Goal: Task Accomplishment & Management: Manage account settings

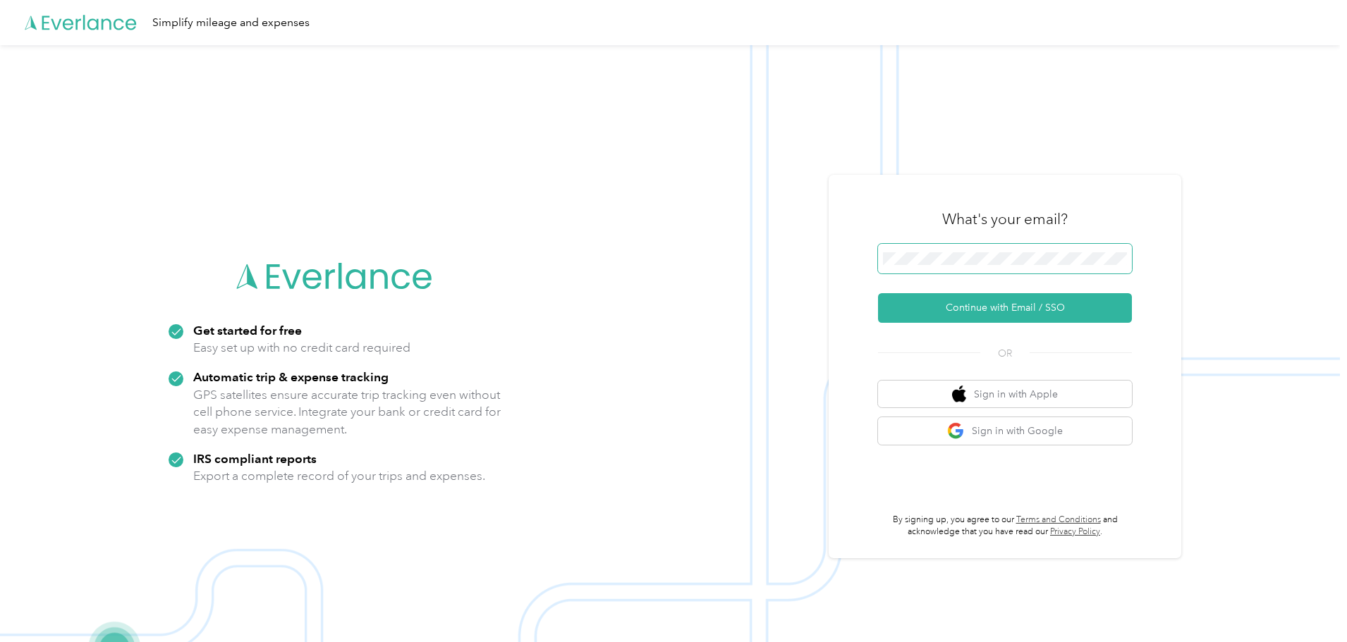
click at [936, 267] on span at bounding box center [1005, 259] width 254 height 30
click at [974, 308] on button "Continue with Email / SSO" at bounding box center [1005, 308] width 254 height 30
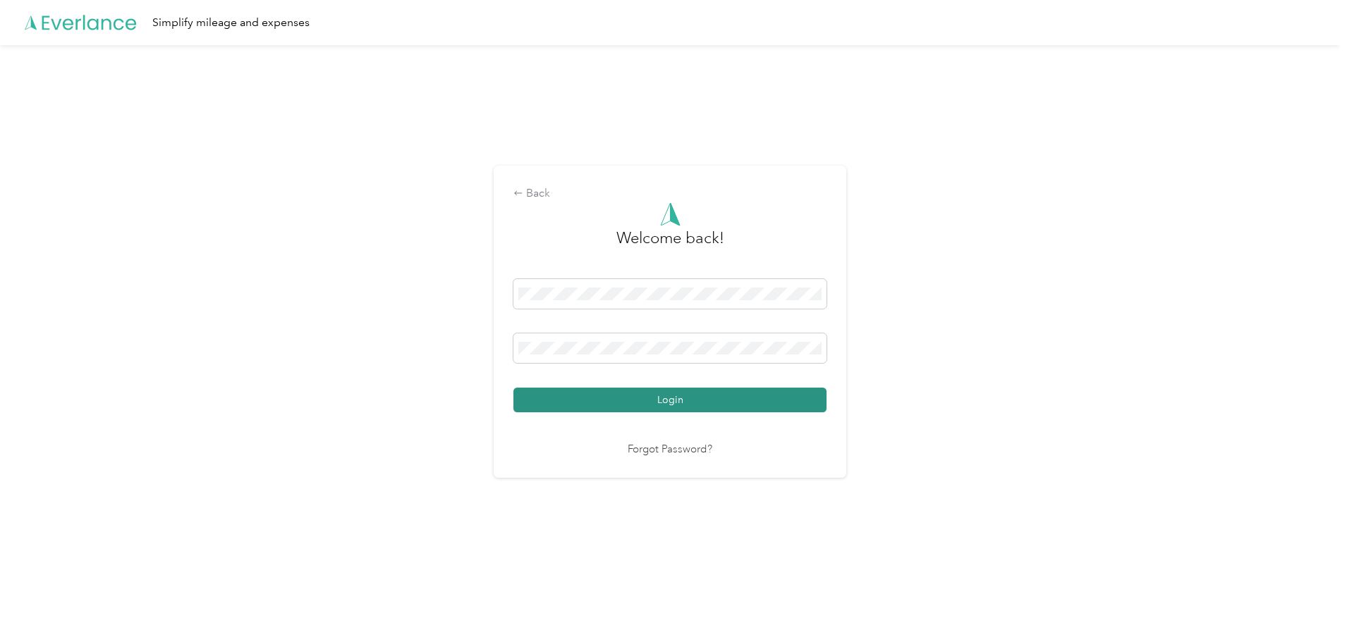
click at [668, 397] on button "Login" at bounding box center [669, 400] width 313 height 25
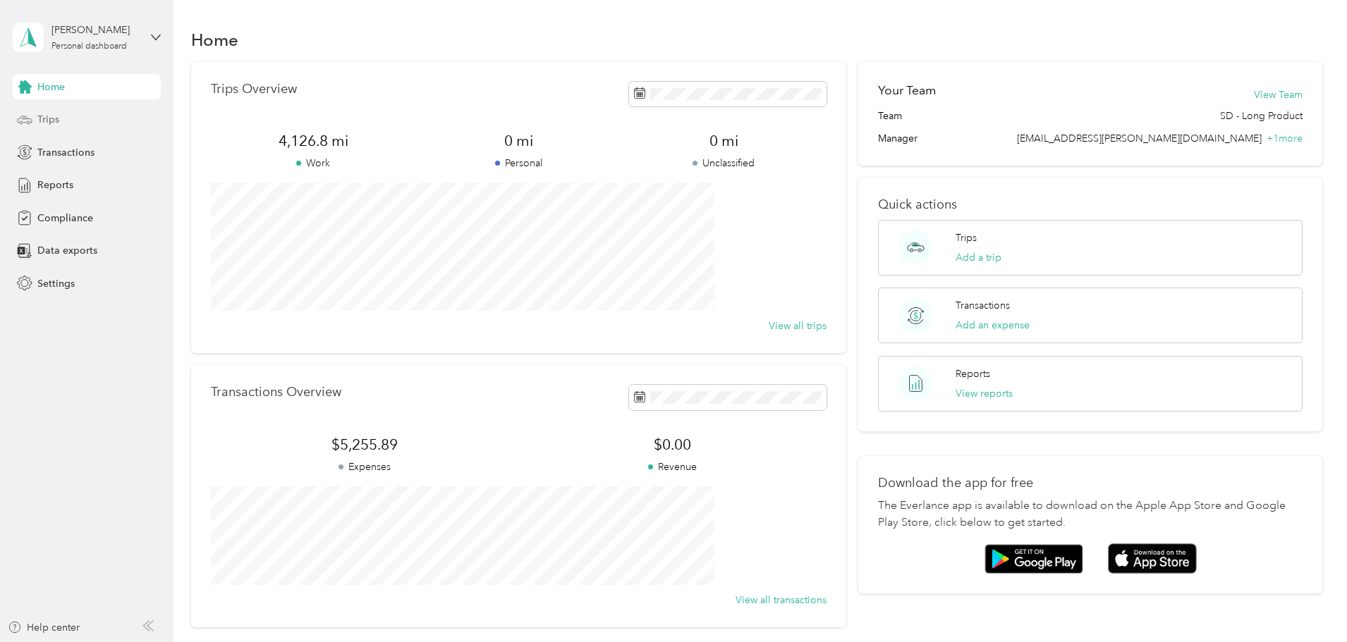
click at [66, 121] on div "Trips" at bounding box center [87, 119] width 148 height 25
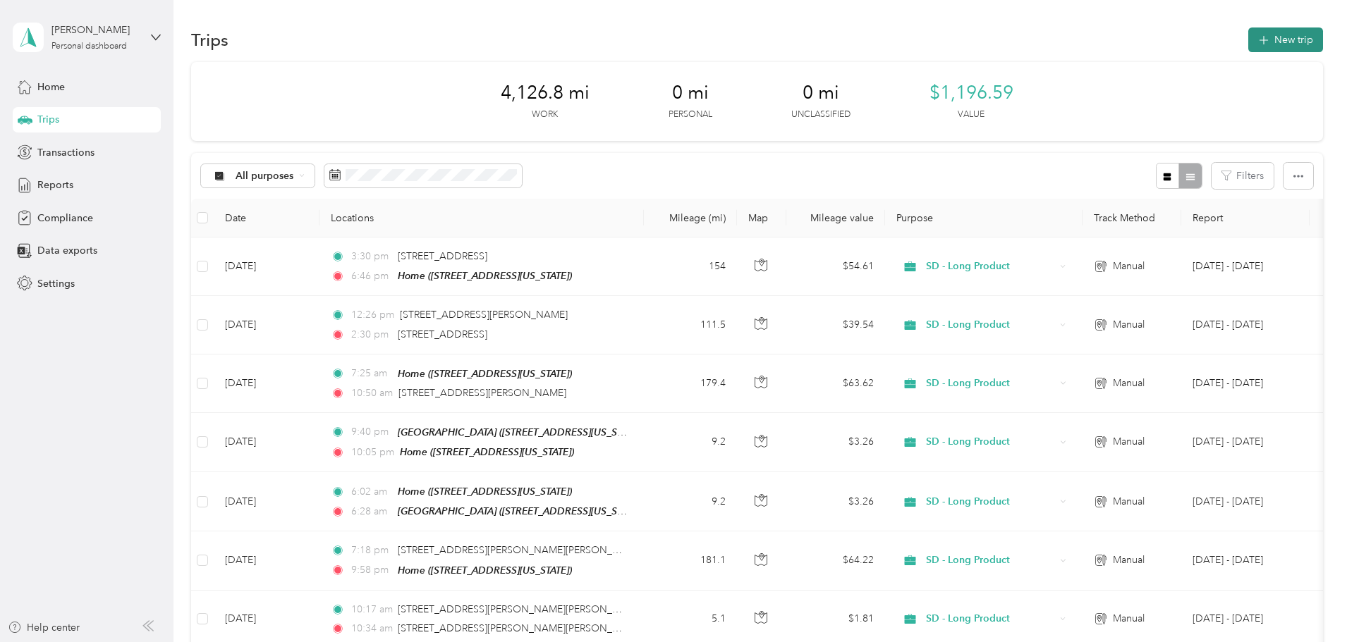
click at [1248, 36] on button "New trip" at bounding box center [1285, 39] width 75 height 25
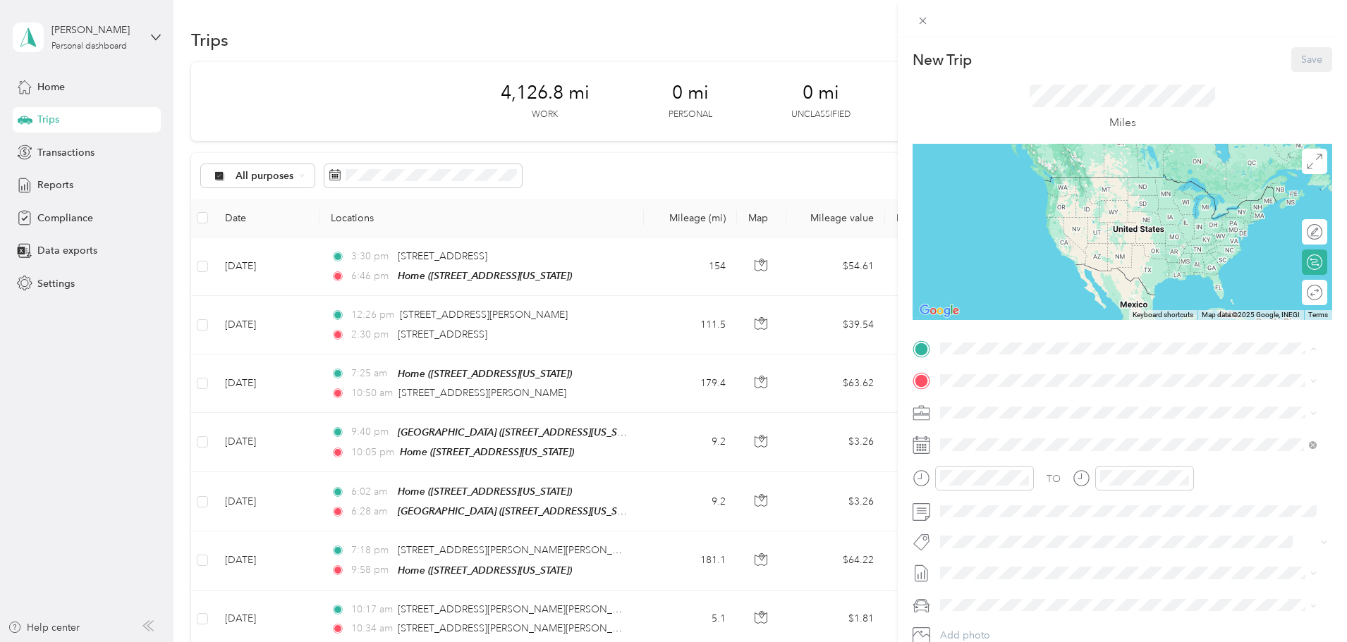
click at [996, 515] on span "[STREET_ADDRESS][US_STATE]" at bounding box center [1037, 509] width 141 height 12
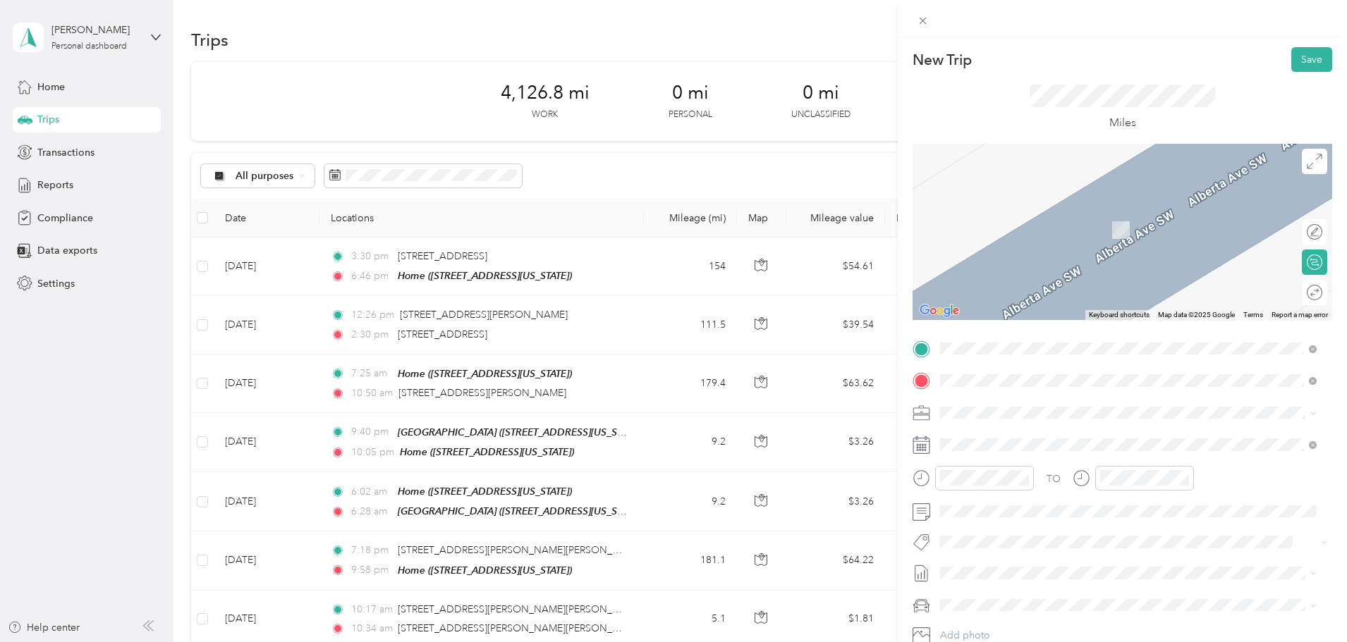
click at [1013, 503] on span "[STREET_ADDRESS][US_STATE]" at bounding box center [1037, 497] width 141 height 12
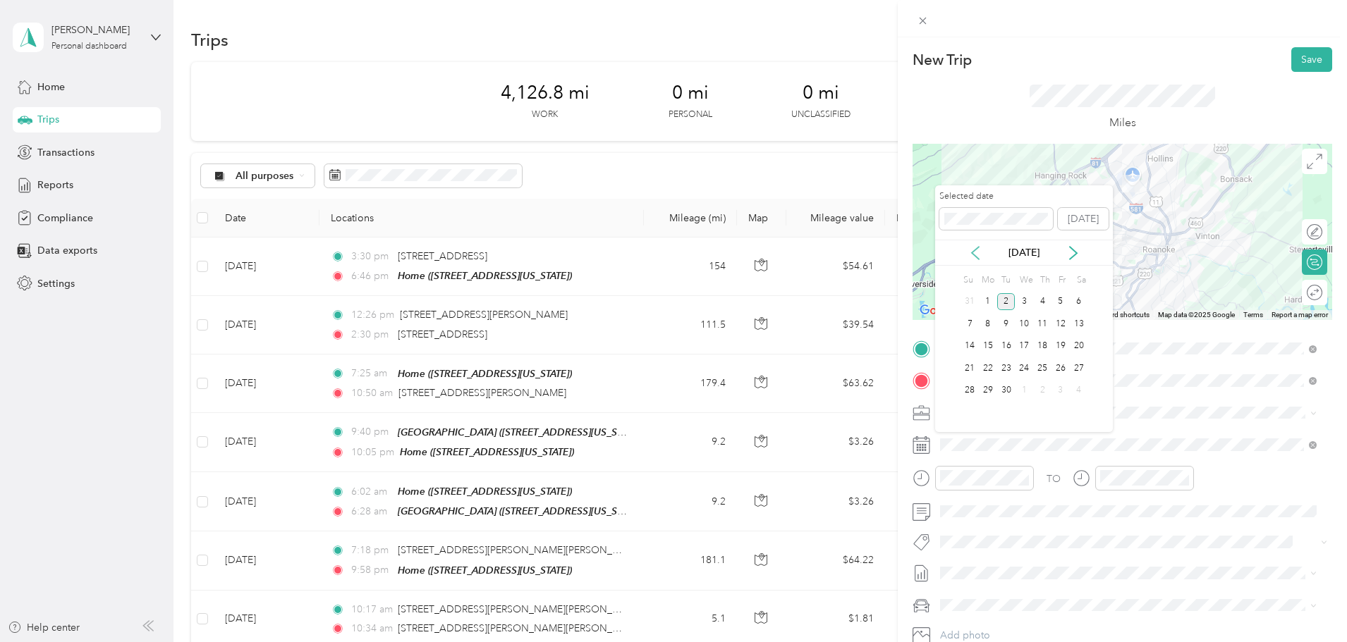
click at [972, 249] on icon at bounding box center [975, 253] width 14 height 14
click at [1023, 393] on div "27" at bounding box center [1024, 391] width 18 height 18
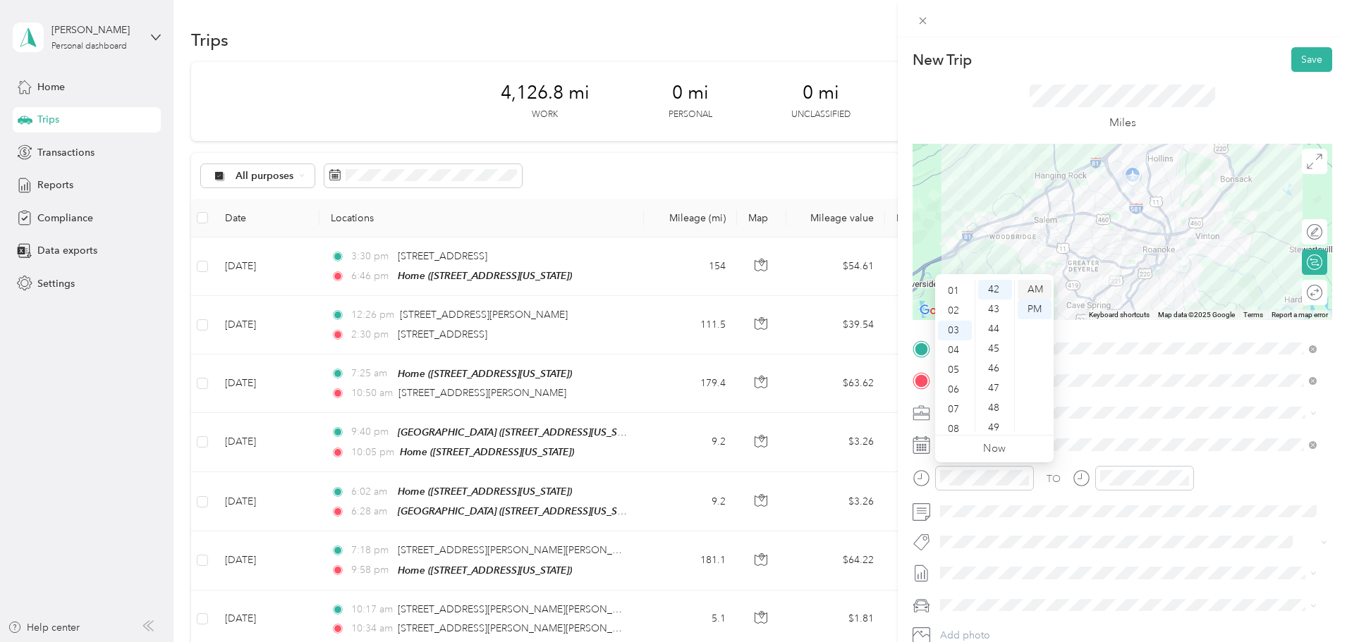
click at [1037, 288] on div "AM" at bounding box center [1034, 290] width 34 height 20
click at [953, 367] on div "08" at bounding box center [955, 365] width 34 height 20
click at [996, 345] on div "45" at bounding box center [995, 349] width 34 height 20
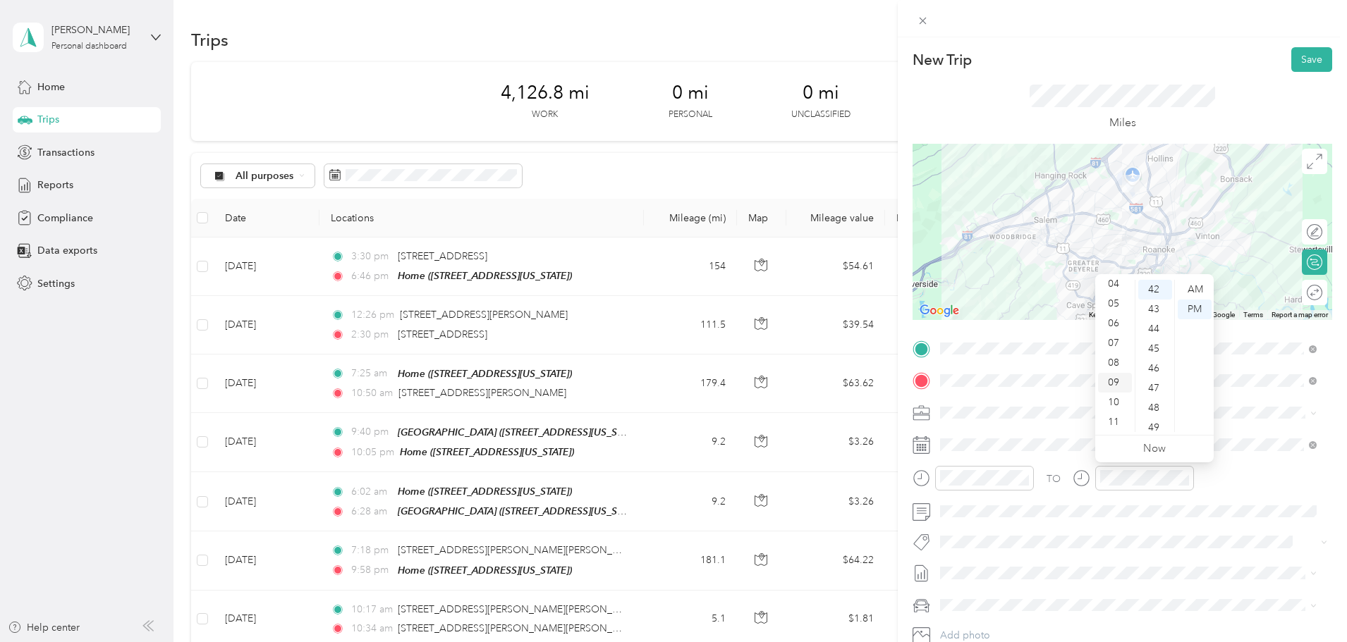
click at [1114, 383] on div "09" at bounding box center [1115, 383] width 34 height 20
click at [1192, 289] on div "AM" at bounding box center [1194, 290] width 34 height 20
click at [1151, 289] on div "10" at bounding box center [1155, 296] width 34 height 20
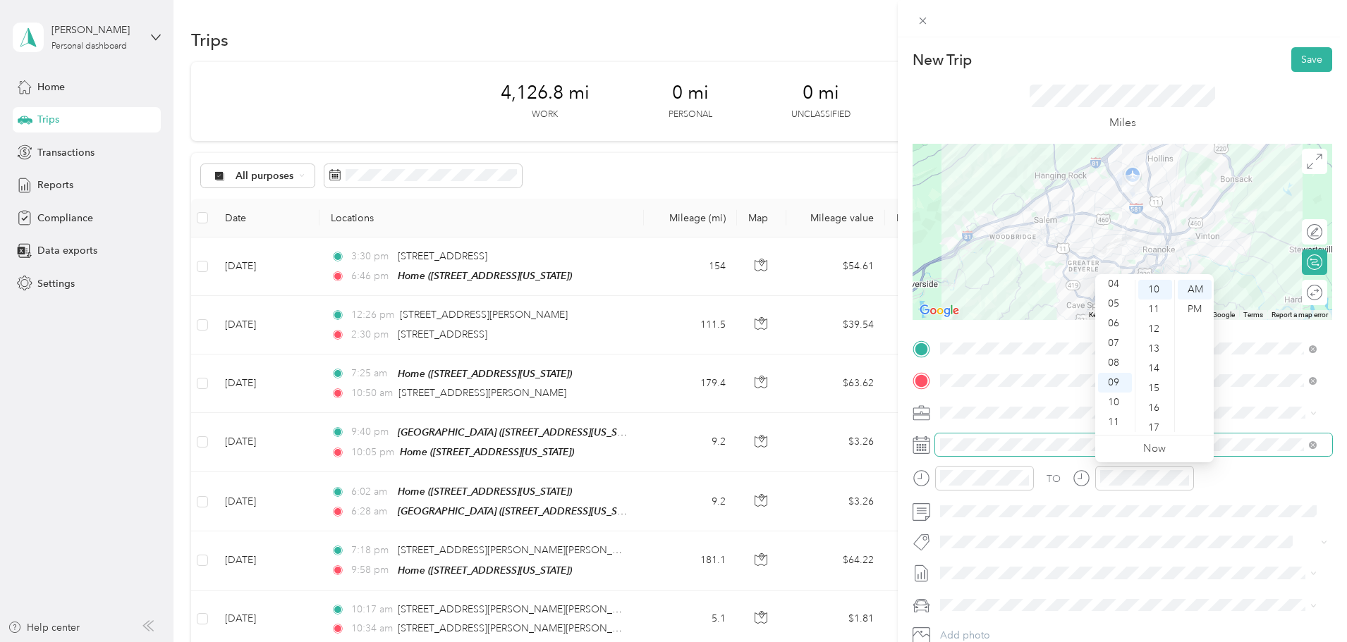
click at [1283, 434] on span at bounding box center [1133, 445] width 397 height 23
click at [1294, 54] on button "Save" at bounding box center [1311, 59] width 41 height 25
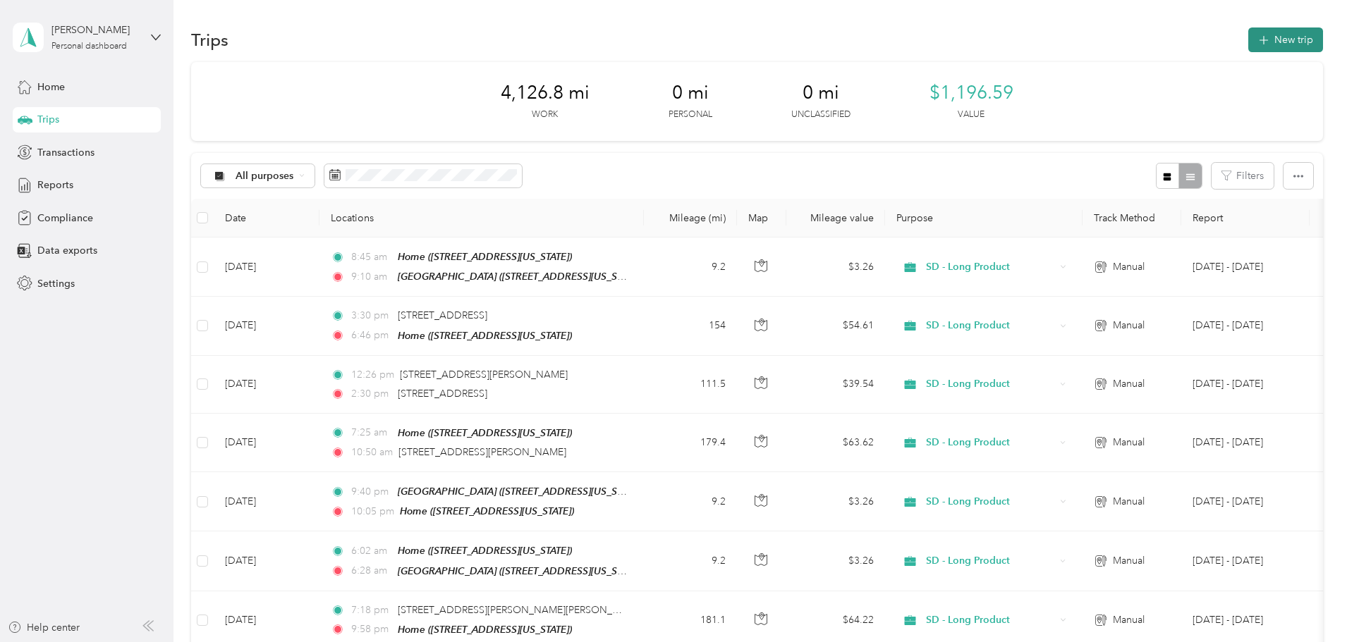
click at [1248, 50] on button "New trip" at bounding box center [1285, 39] width 75 height 25
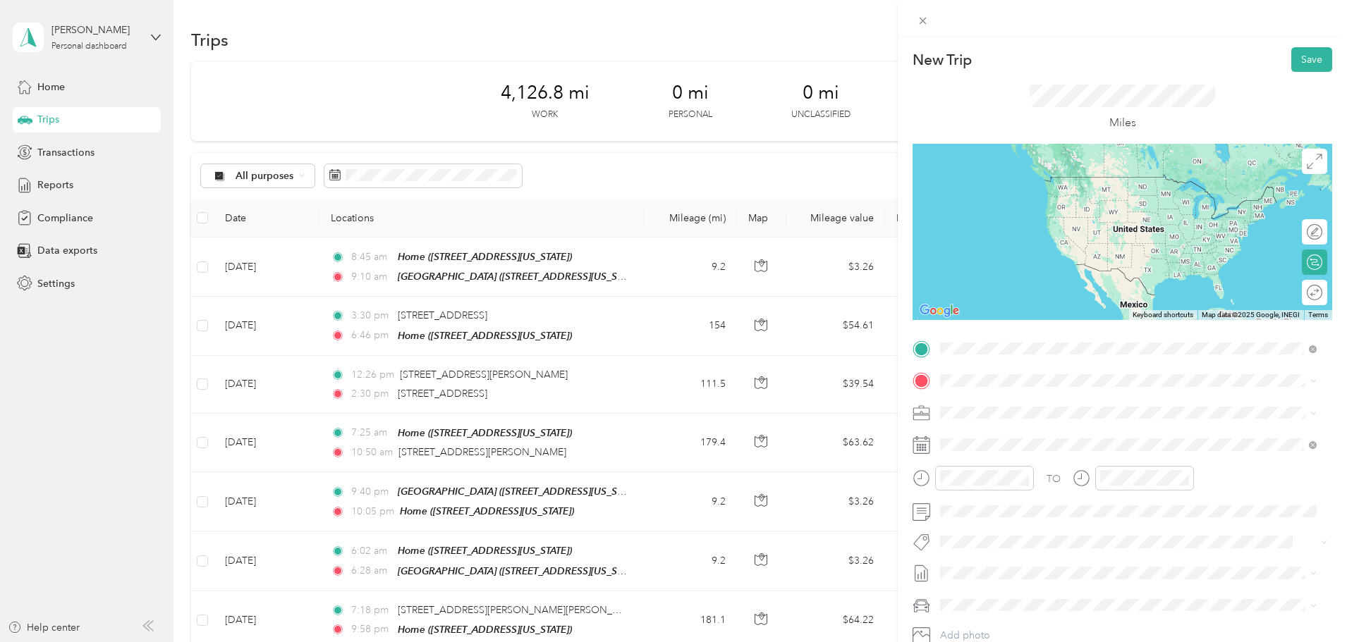
click at [1004, 471] on span "[STREET_ADDRESS][US_STATE]" at bounding box center [1037, 465] width 141 height 12
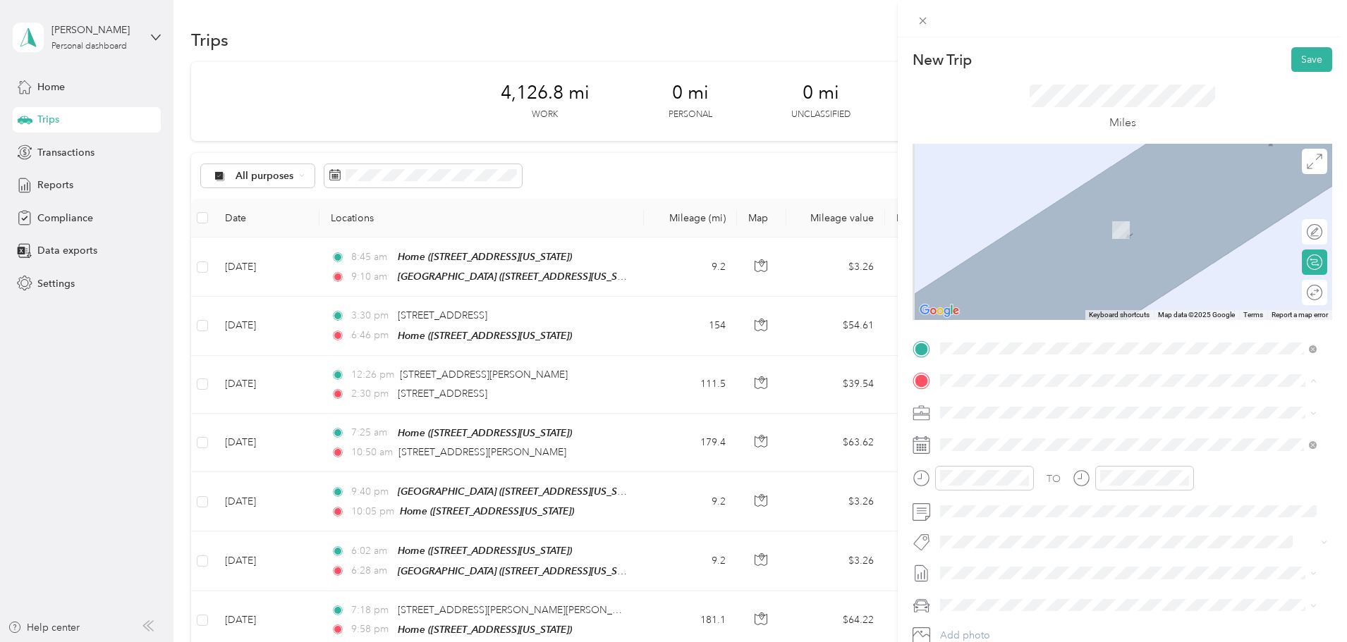
click at [992, 549] on div "Home [STREET_ADDRESS][US_STATE]" at bounding box center [1037, 534] width 141 height 30
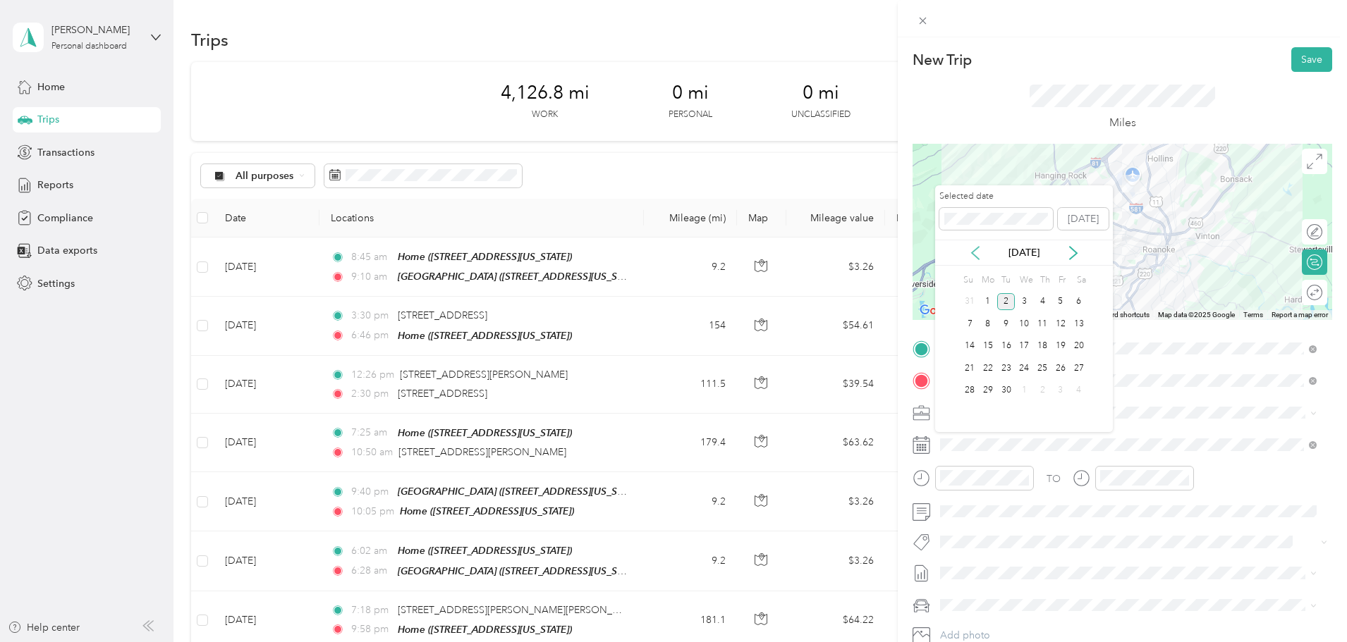
click at [977, 258] on icon at bounding box center [975, 253] width 7 height 13
click at [1060, 391] on div "29" at bounding box center [1060, 391] width 18 height 18
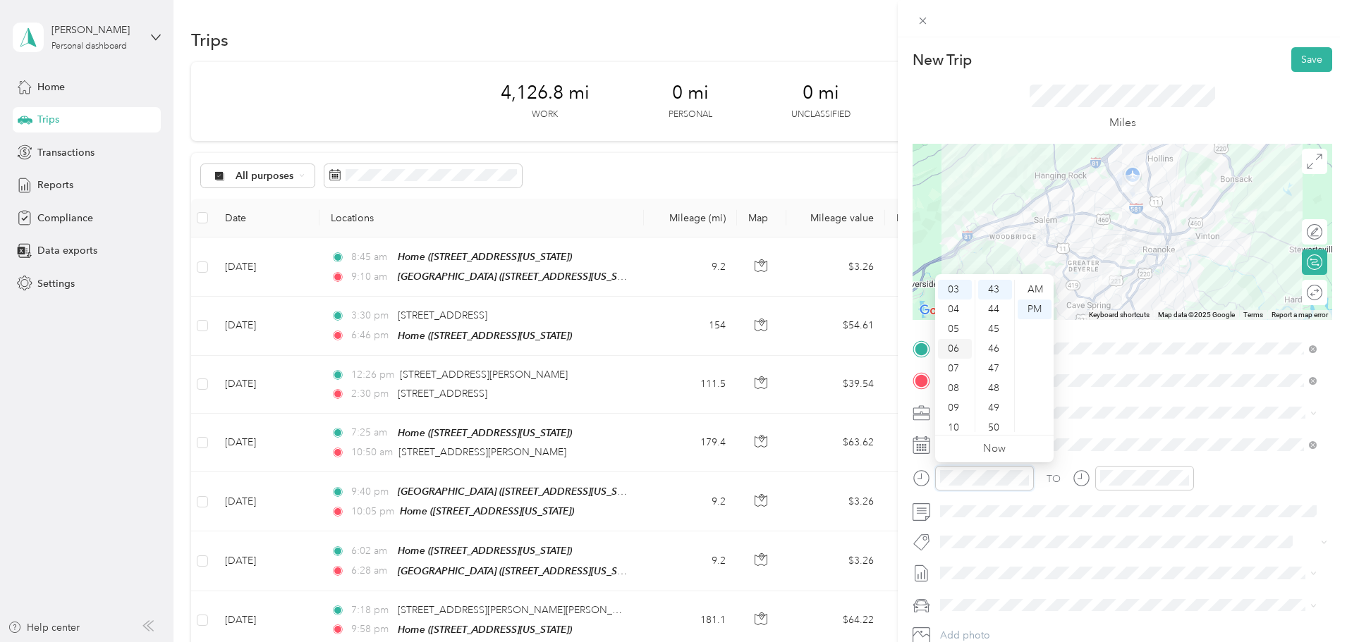
scroll to position [0, 0]
click at [1039, 288] on div "AM" at bounding box center [1034, 290] width 34 height 20
click at [960, 407] on div "10" at bounding box center [955, 407] width 34 height 20
click at [998, 344] on div "46" at bounding box center [995, 349] width 34 height 20
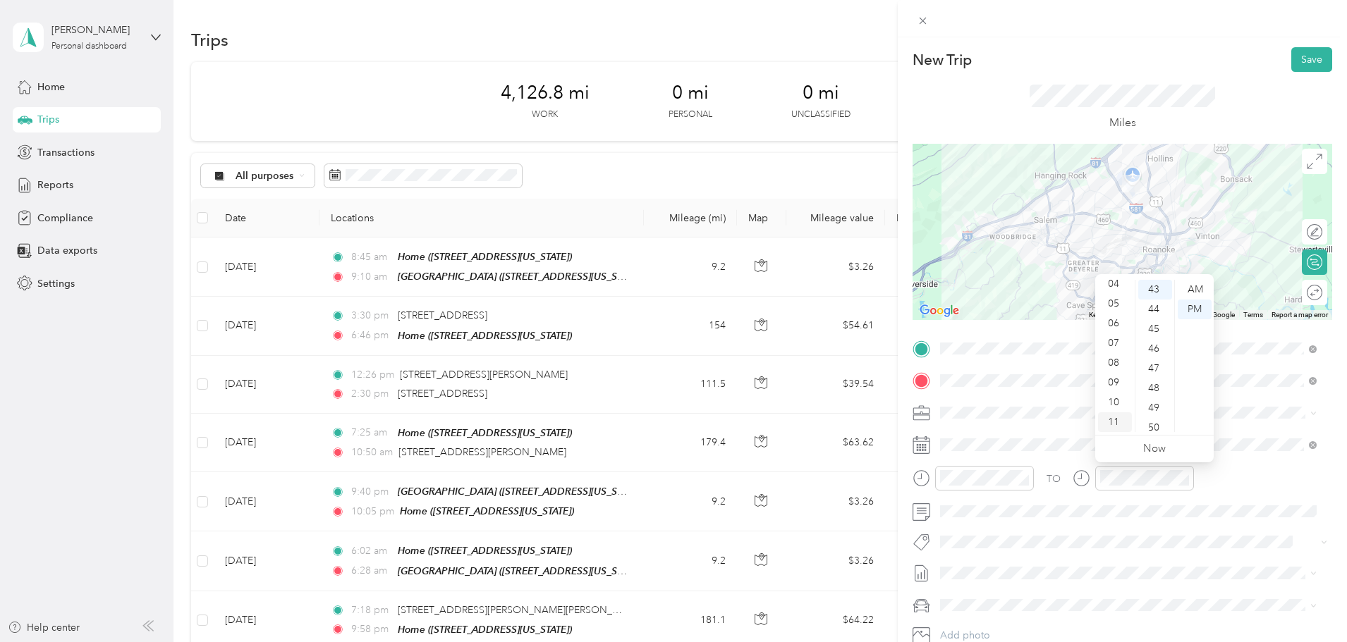
click at [1116, 420] on div "11" at bounding box center [1115, 422] width 34 height 20
click at [1192, 290] on div "AM" at bounding box center [1194, 290] width 34 height 20
click at [1156, 345] on div "08" at bounding box center [1155, 344] width 34 height 20
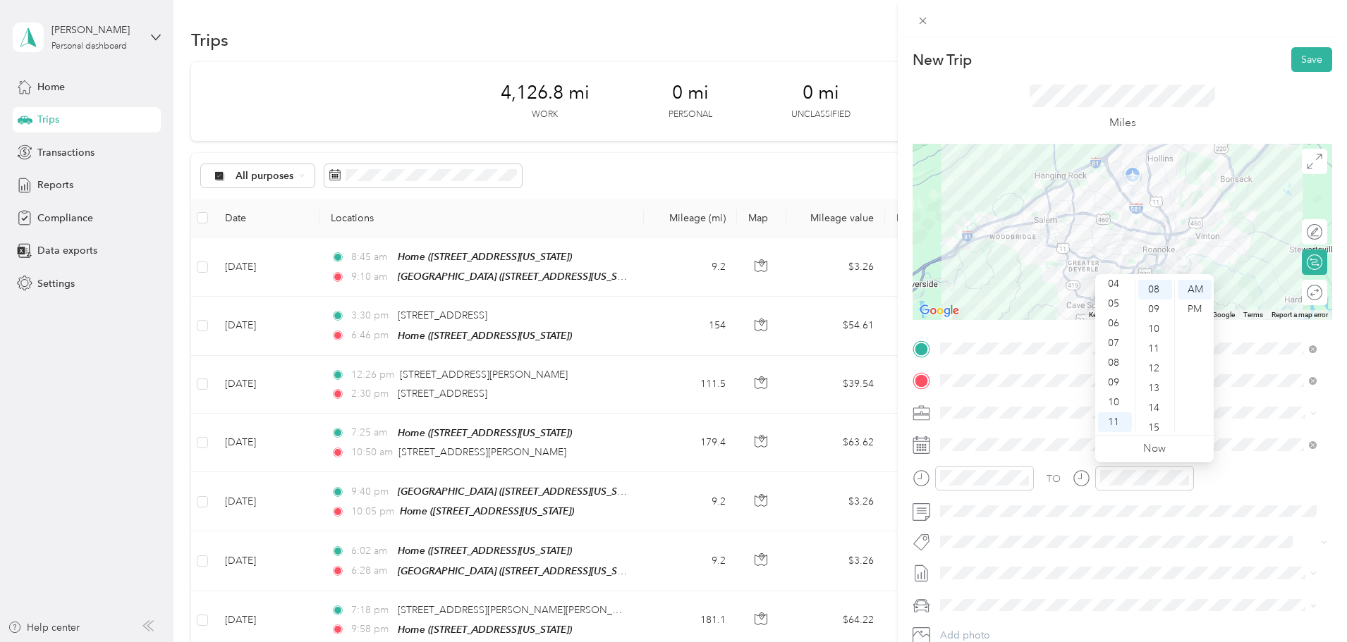
click at [1274, 480] on div "TO" at bounding box center [1122, 483] width 420 height 35
click at [1307, 58] on button "Save" at bounding box center [1311, 59] width 41 height 25
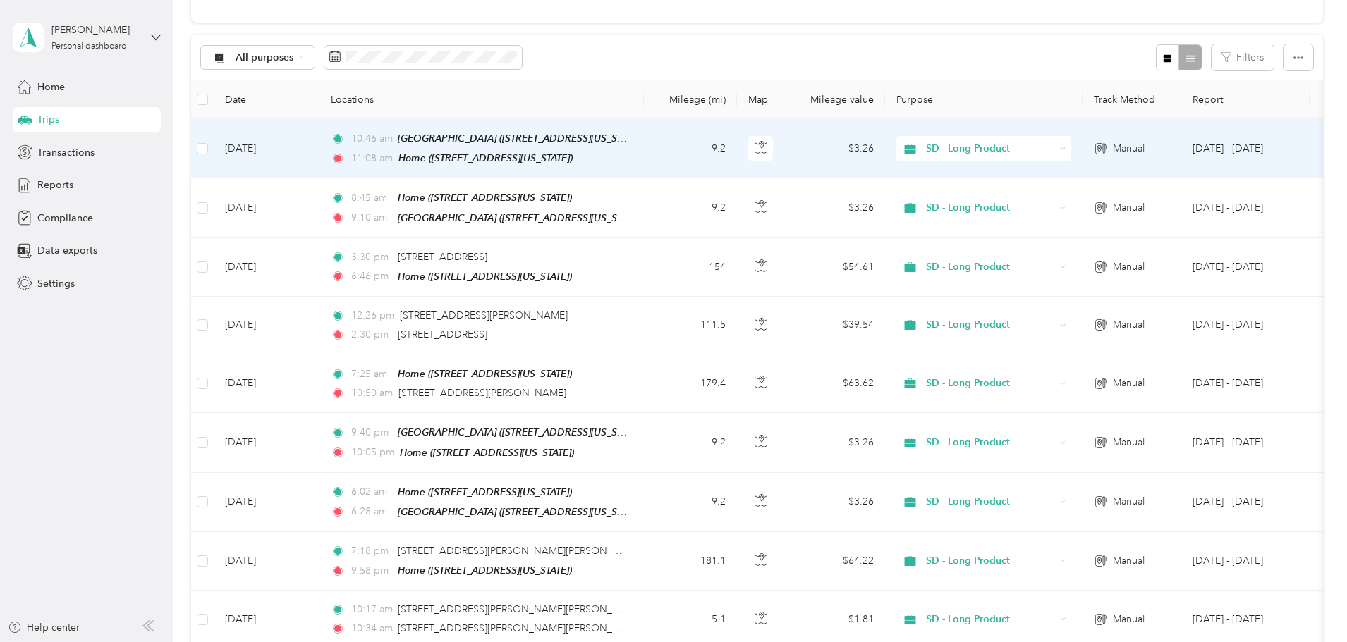
scroll to position [0, 0]
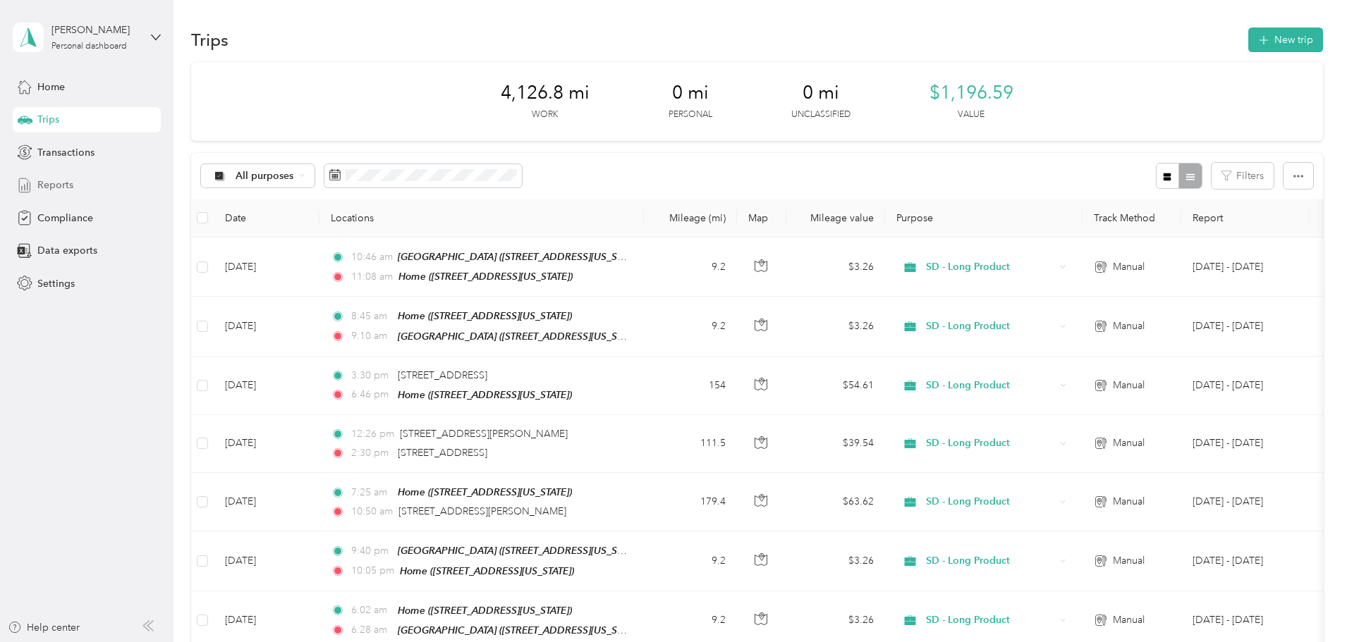
click at [78, 190] on div "Reports" at bounding box center [87, 185] width 148 height 25
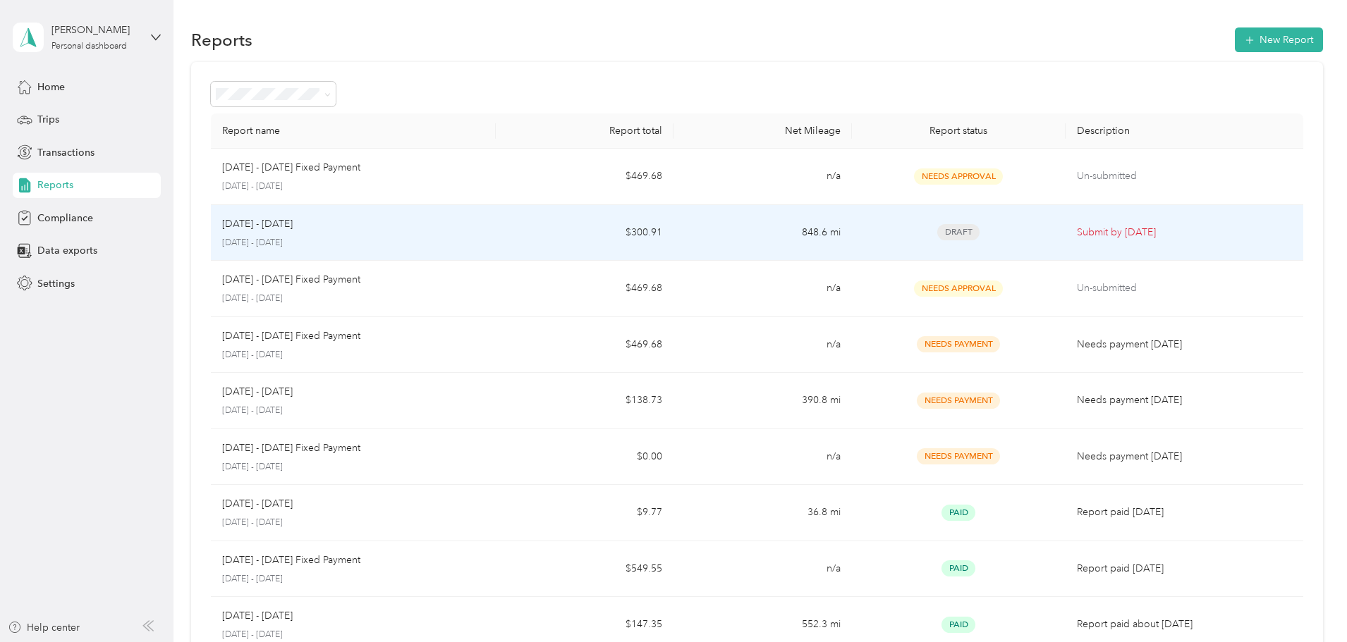
click at [721, 230] on td "848.6 mi" at bounding box center [762, 233] width 178 height 56
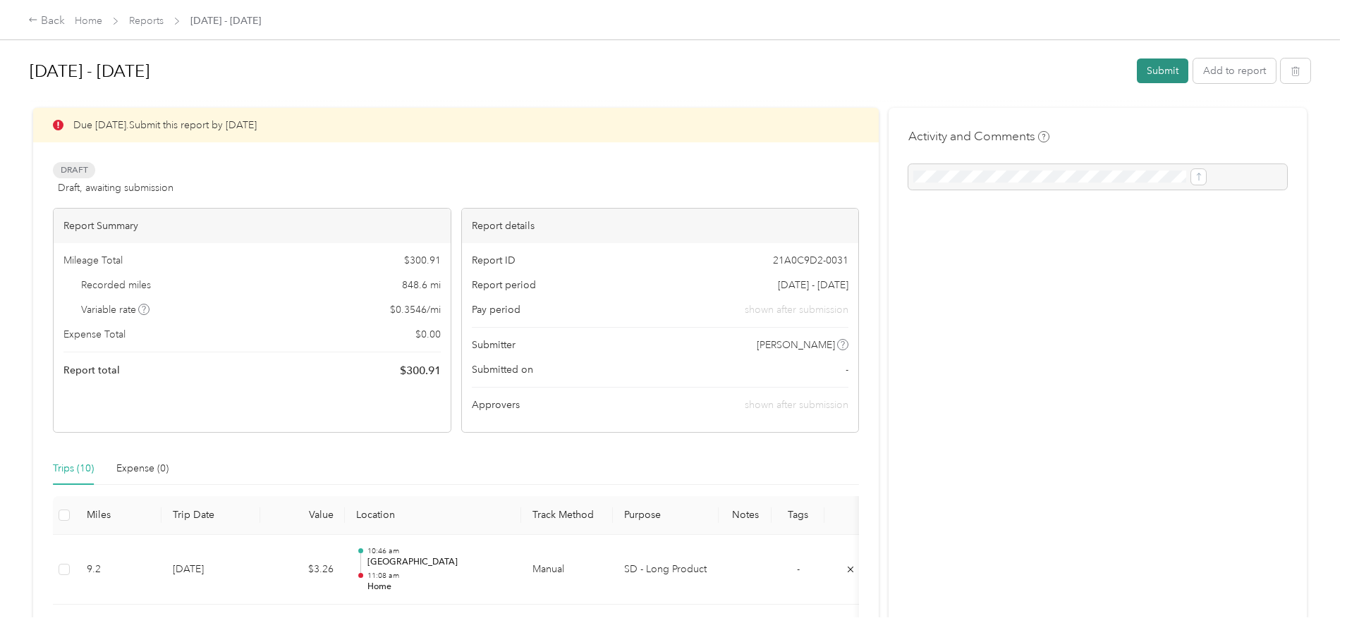
click at [1137, 62] on button "Submit" at bounding box center [1162, 71] width 51 height 25
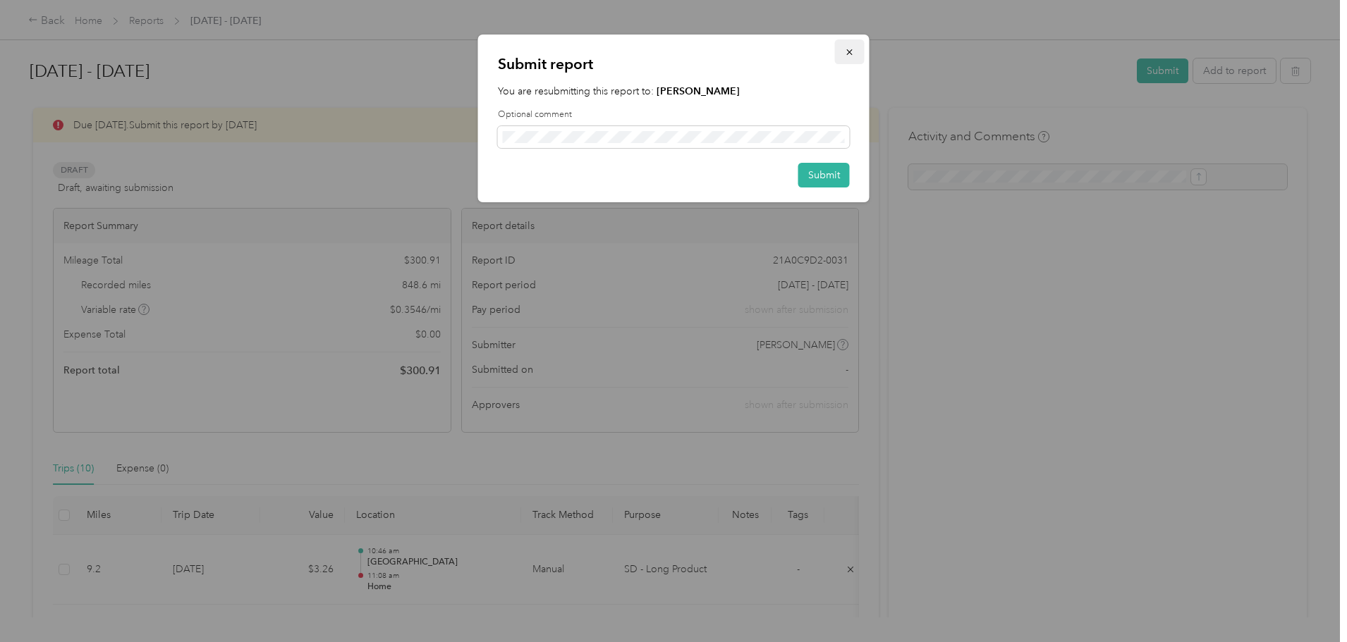
click at [845, 52] on icon "button" at bounding box center [850, 52] width 10 height 10
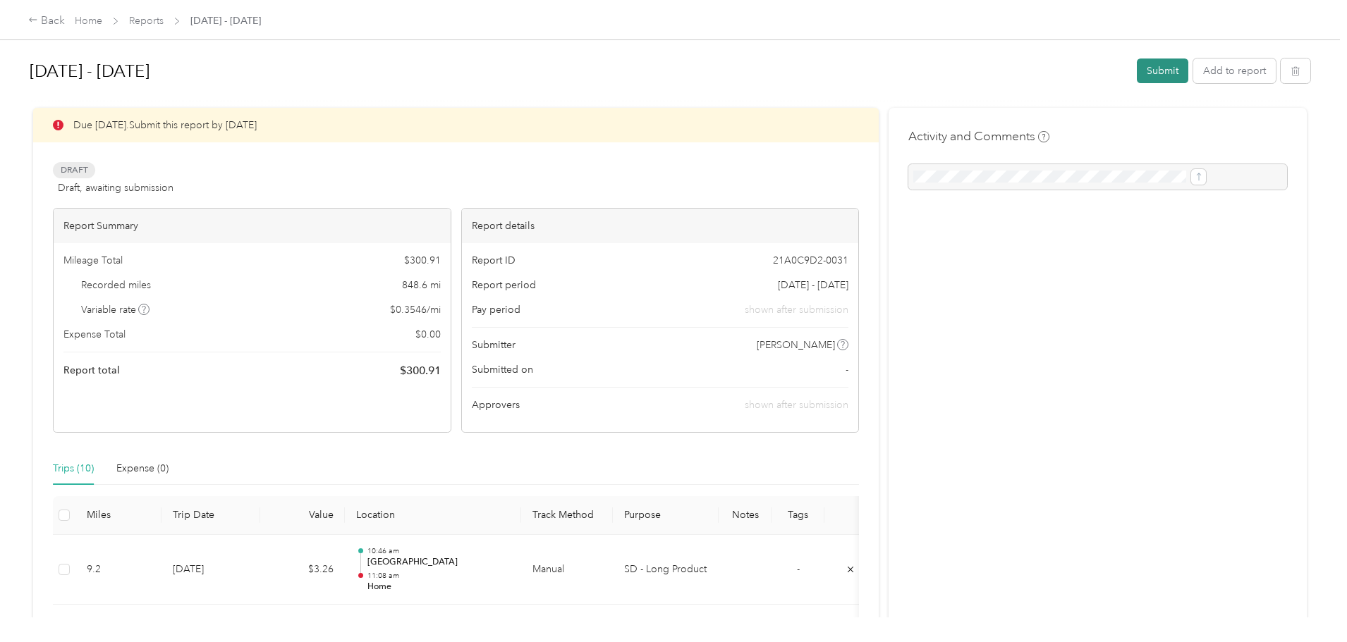
click at [1137, 63] on button "Submit" at bounding box center [1162, 71] width 51 height 25
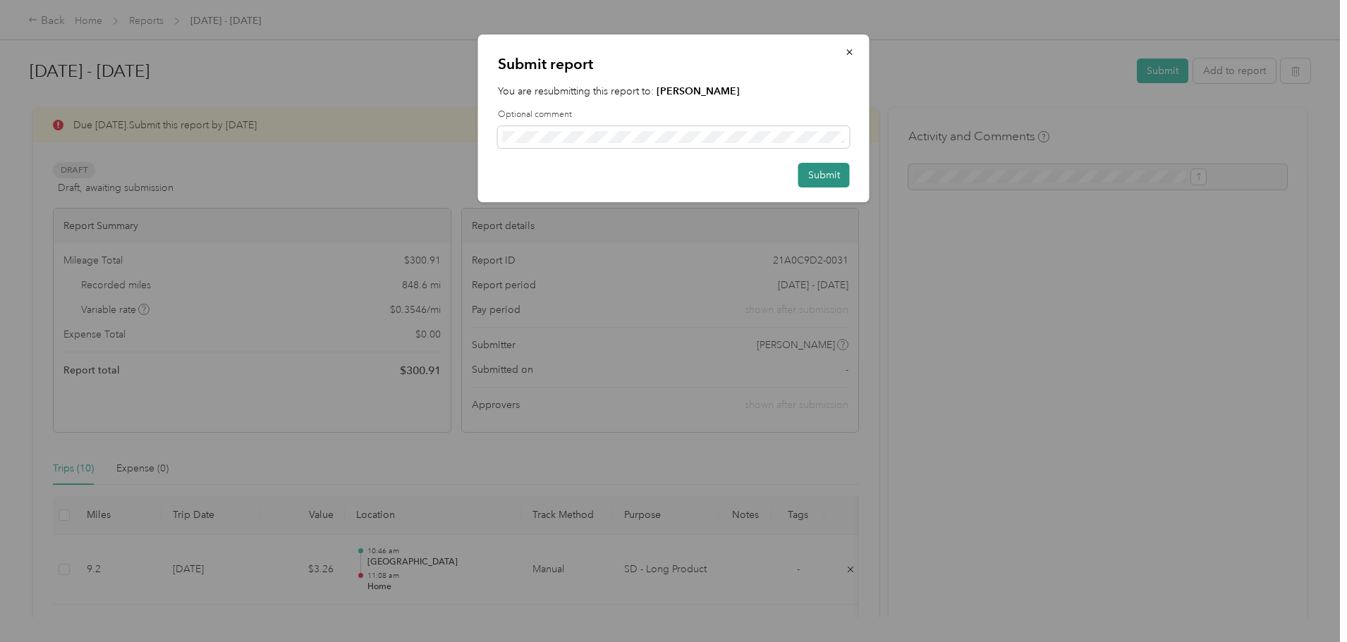
click at [829, 169] on button "Submit" at bounding box center [823, 175] width 51 height 25
